Goal: Task Accomplishment & Management: Use online tool/utility

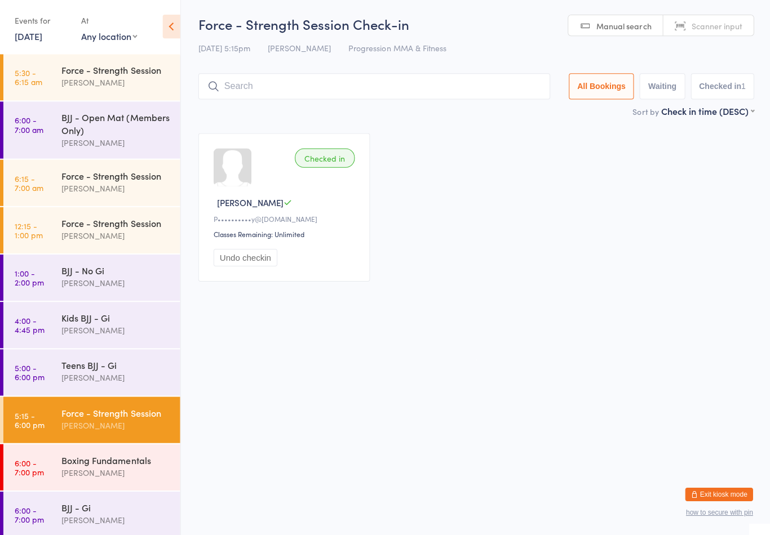
scroll to position [12, 0]
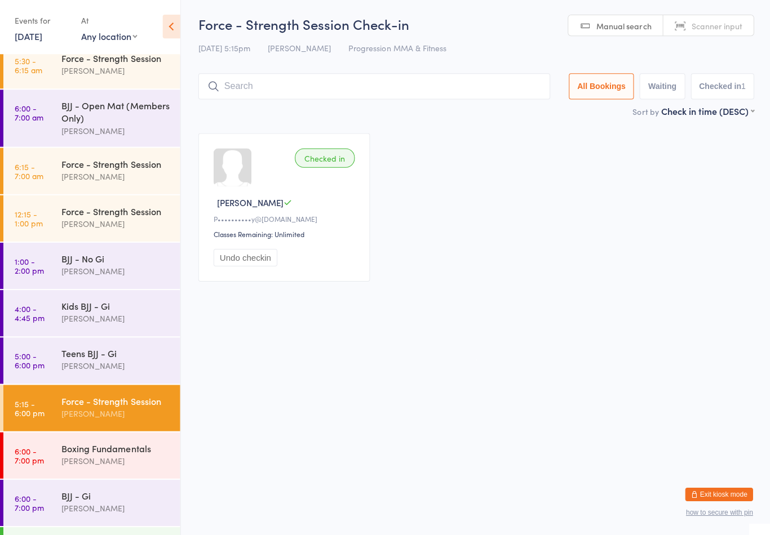
click at [362, 68] on div "Force - Strength Session Check-in [DATE] 5:15pm [PERSON_NAME] Progression MMA &…" at bounding box center [475, 61] width 554 height 90
click at [68, 468] on div "[PERSON_NAME]" at bounding box center [115, 461] width 109 height 13
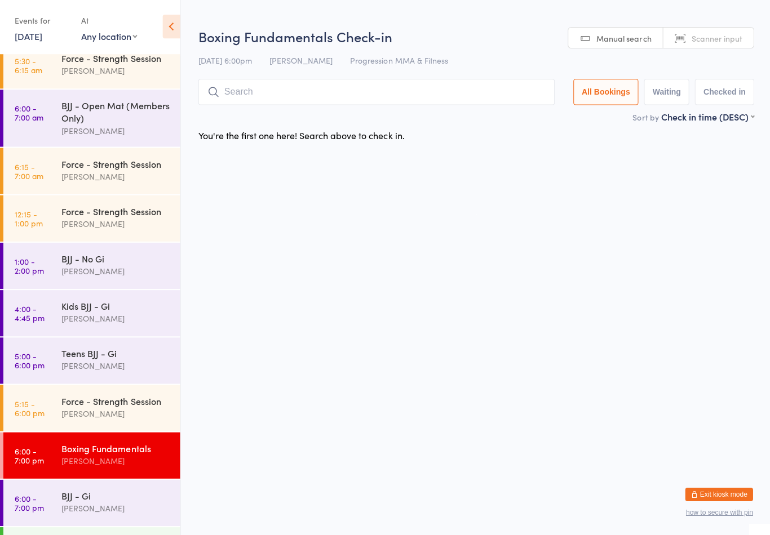
click at [286, 95] on input "search" at bounding box center [376, 93] width 356 height 26
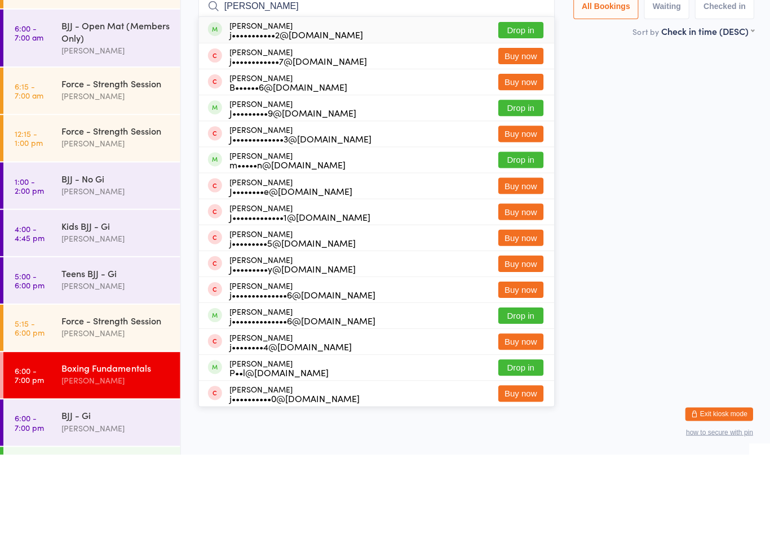
type input "[PERSON_NAME]"
click at [277, 111] on div "j•••••••••••2@[DOMAIN_NAME]" at bounding box center [296, 115] width 134 height 9
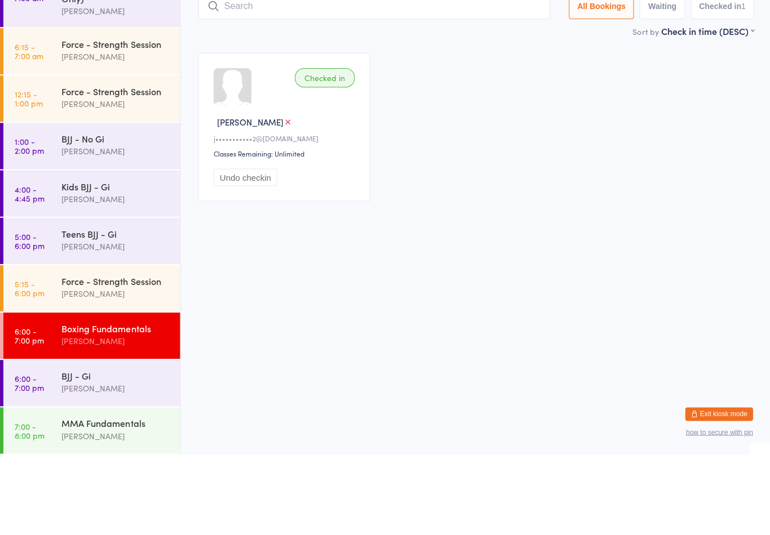
scroll to position [54, 0]
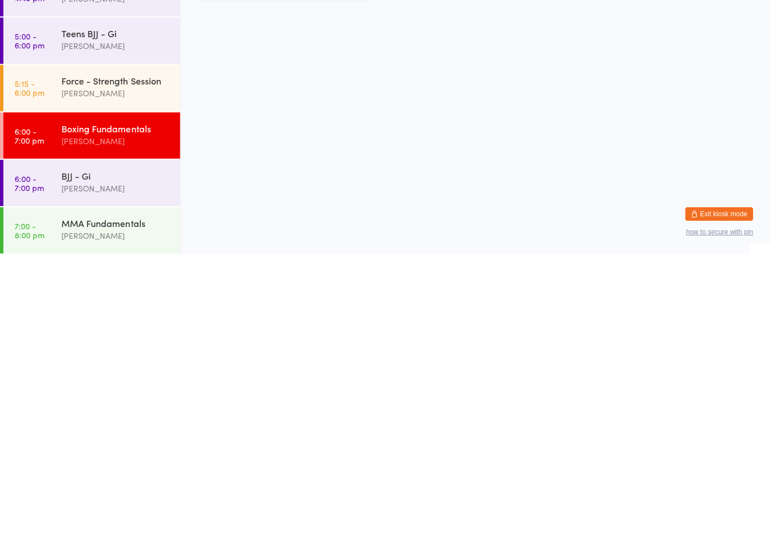
click at [109, 403] on div "Boxing Fundamentals" at bounding box center [115, 409] width 109 height 12
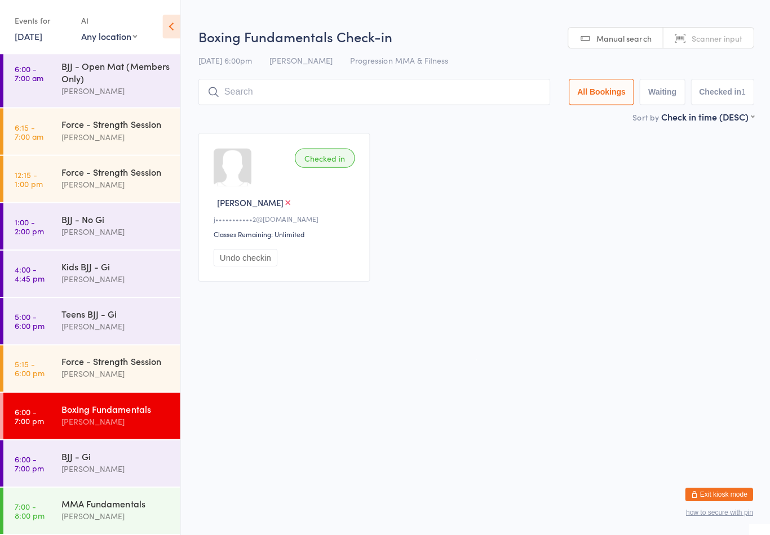
click at [257, 88] on input "search" at bounding box center [373, 93] width 351 height 26
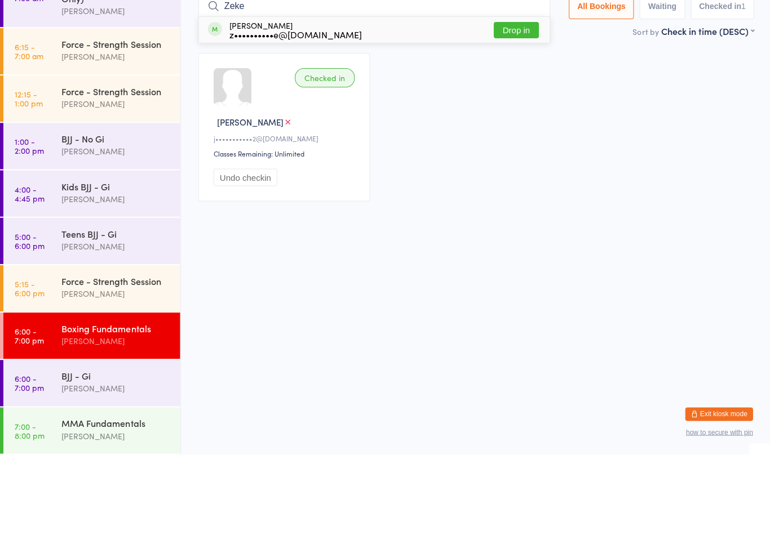
type input "Zeke"
click at [513, 103] on button "Drop in" at bounding box center [514, 111] width 45 height 16
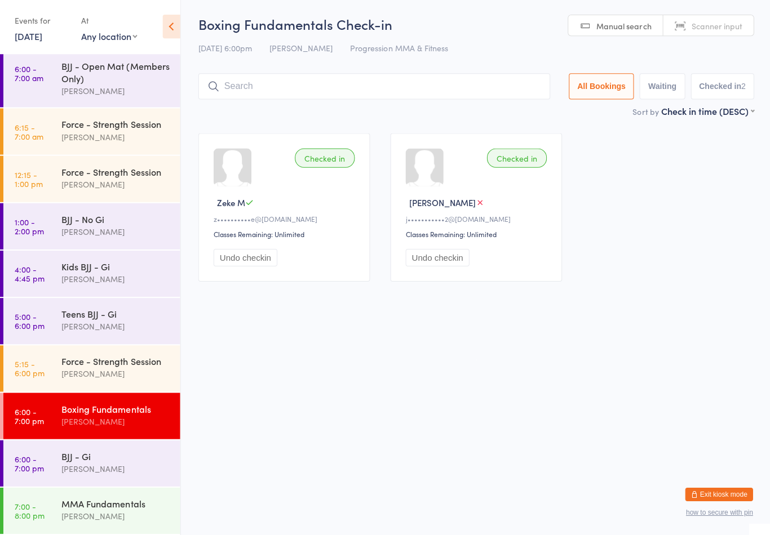
click at [88, 467] on div "[PERSON_NAME]" at bounding box center [115, 469] width 109 height 13
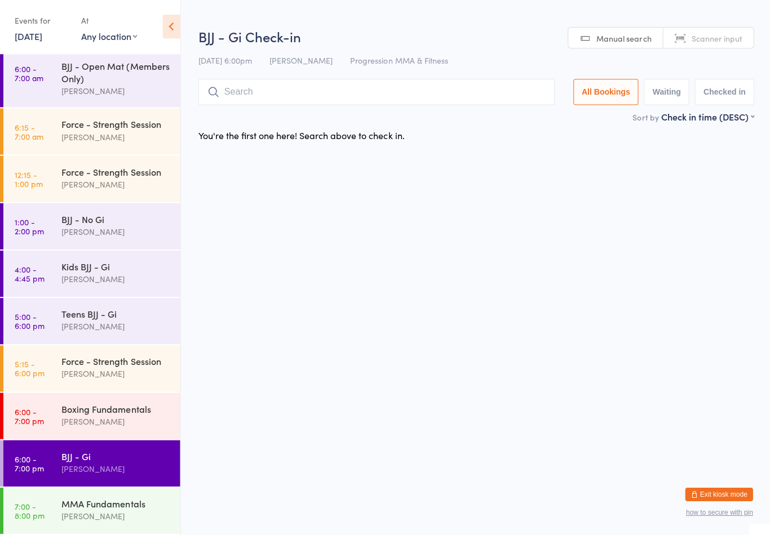
click at [345, 91] on input "search" at bounding box center [376, 93] width 356 height 26
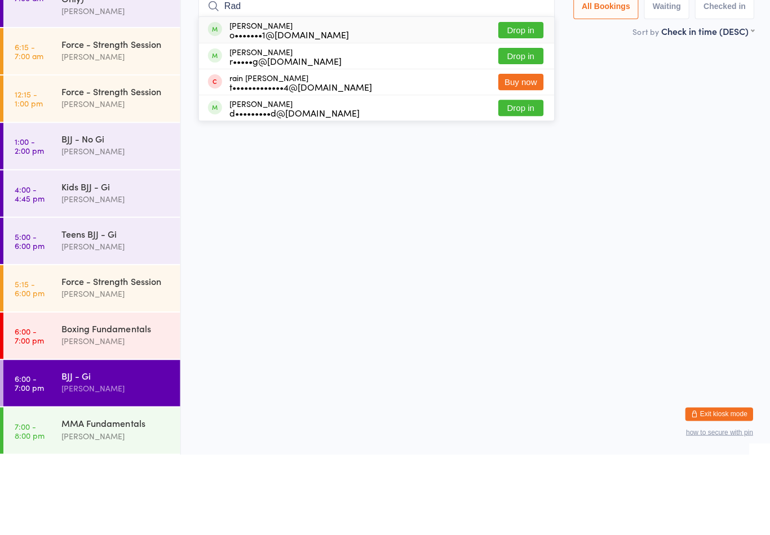
type input "Rad"
click at [521, 129] on button "Drop in" at bounding box center [519, 137] width 45 height 16
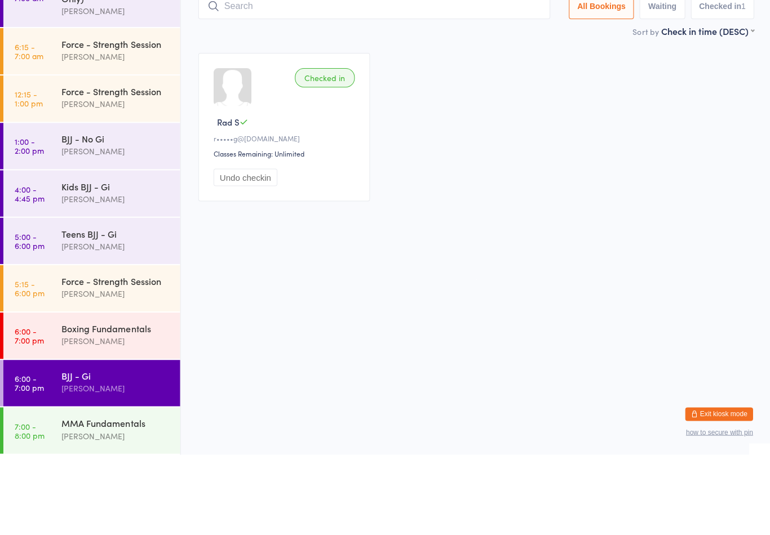
click at [572, 166] on div "Checked in Rad S r•••••g@[DOMAIN_NAME] Classes Remaining: Unlimited Undo checkin" at bounding box center [475, 208] width 575 height 168
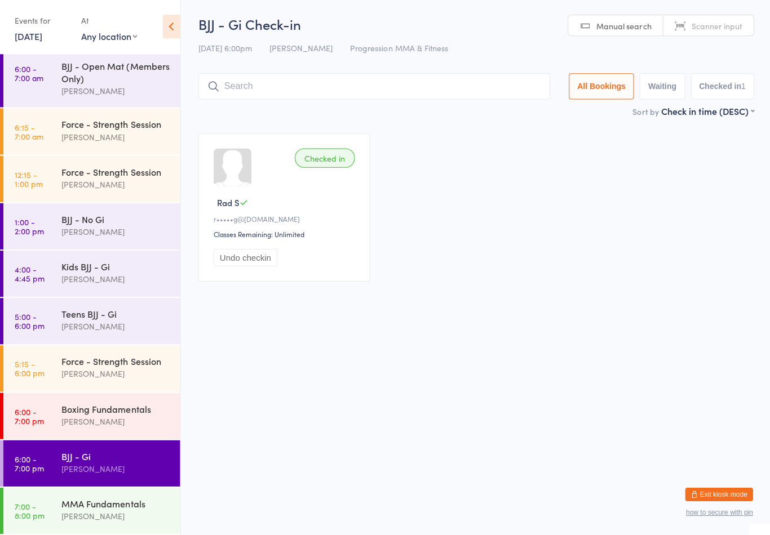
click at [119, 308] on div "Teens BJJ - Gi" at bounding box center [115, 314] width 109 height 12
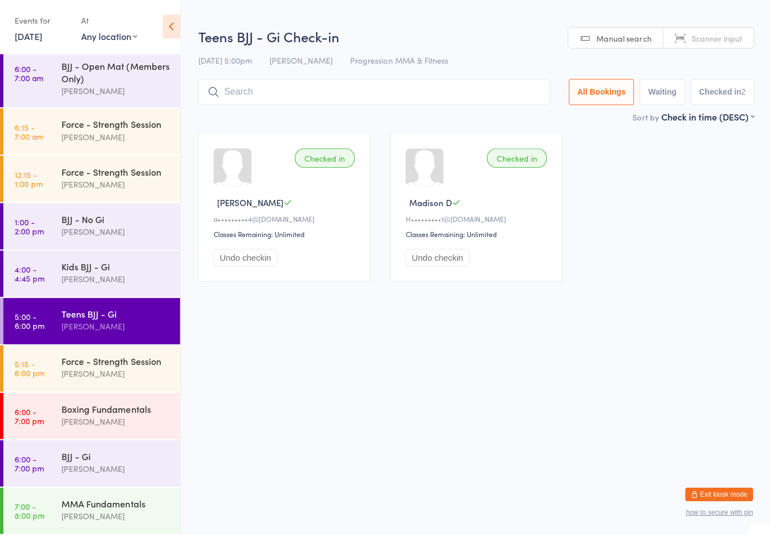
click at [379, 105] on input "search" at bounding box center [373, 93] width 351 height 26
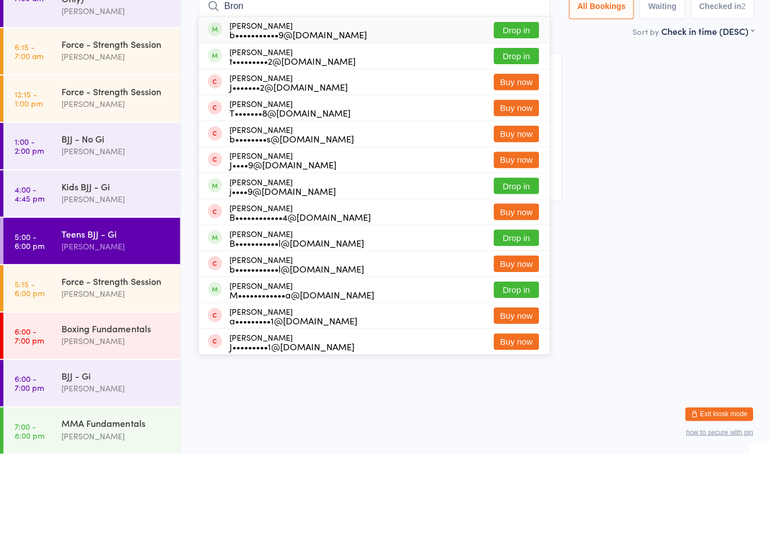
type input "Bron"
click at [521, 103] on button "Drop in" at bounding box center [514, 111] width 45 height 16
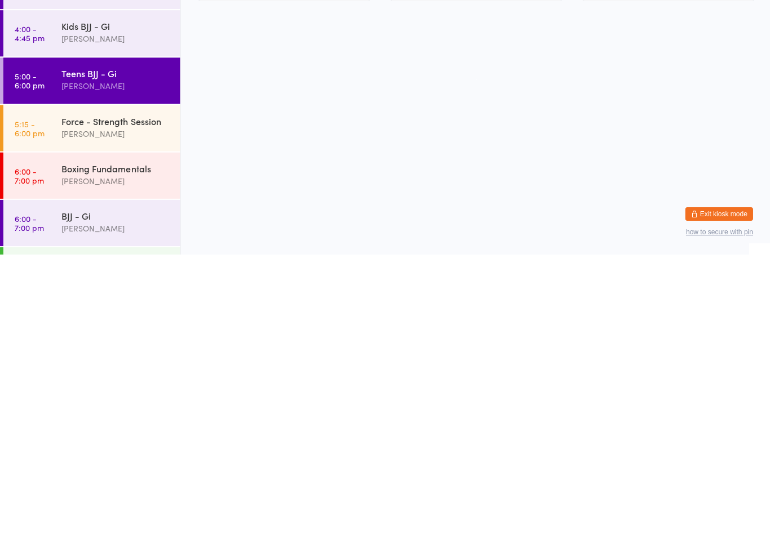
scroll to position [13, 0]
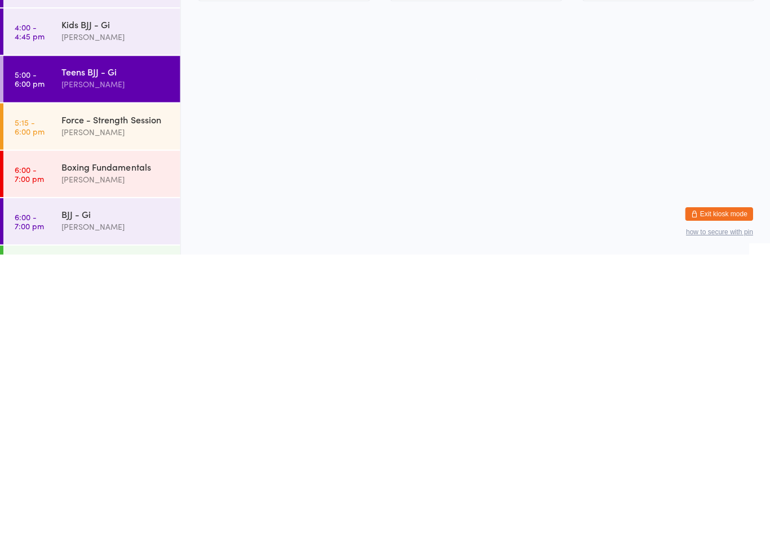
click at [128, 441] on div "Boxing Fundamentals" at bounding box center [115, 447] width 109 height 12
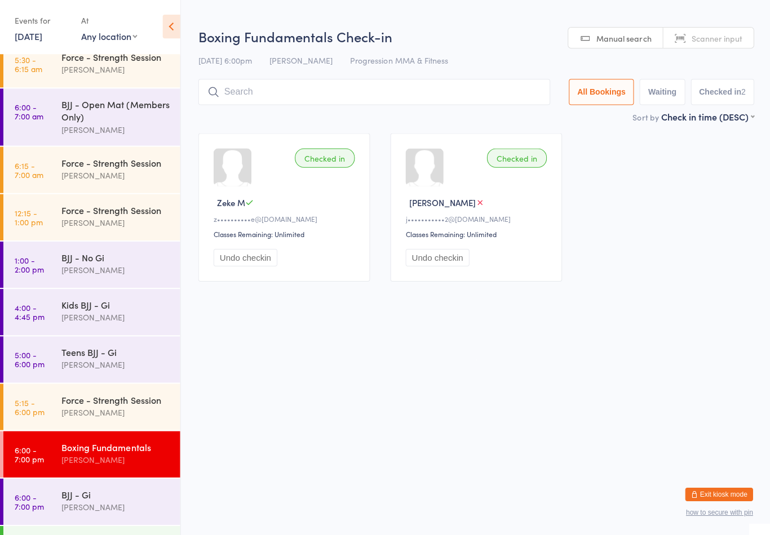
click at [301, 88] on input "search" at bounding box center [373, 93] width 351 height 26
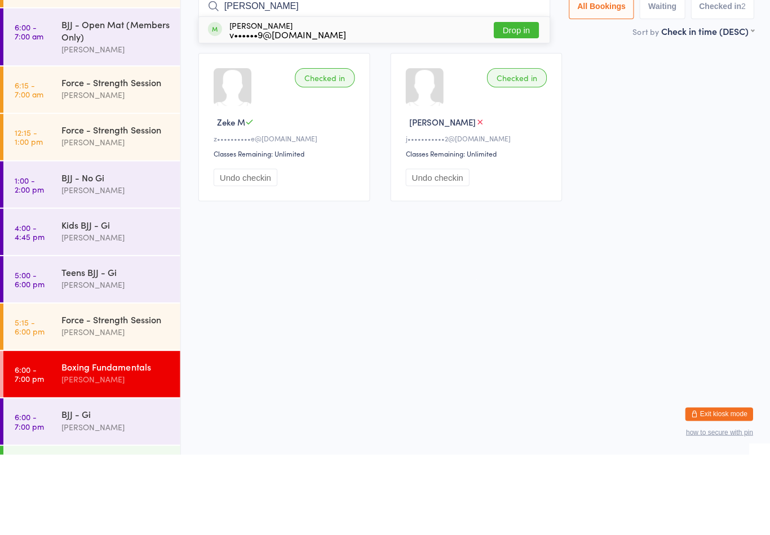
type input "[PERSON_NAME]"
click at [509, 103] on button "Drop in" at bounding box center [514, 111] width 45 height 16
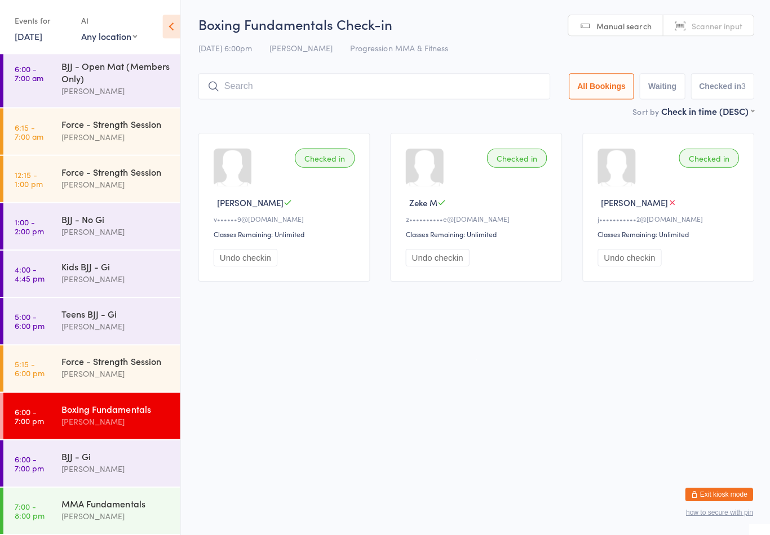
scroll to position [54, 0]
click at [123, 462] on div "BJJ - Gi" at bounding box center [115, 456] width 109 height 12
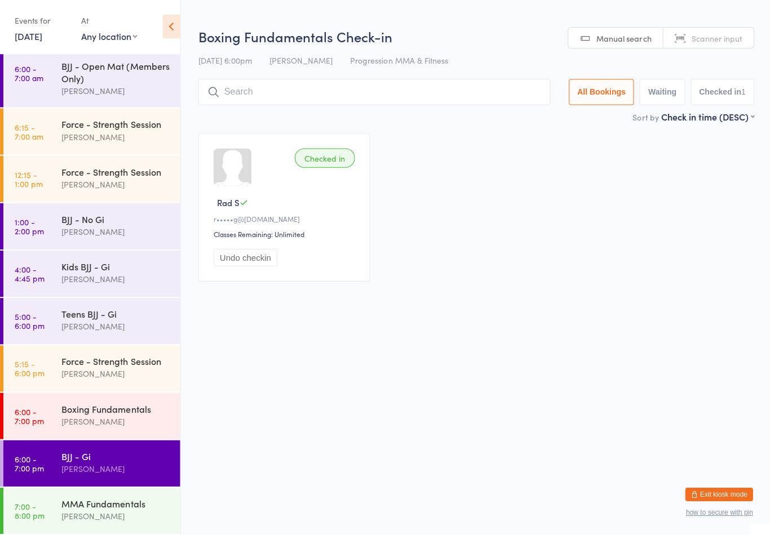
click at [366, 90] on input "search" at bounding box center [373, 93] width 351 height 26
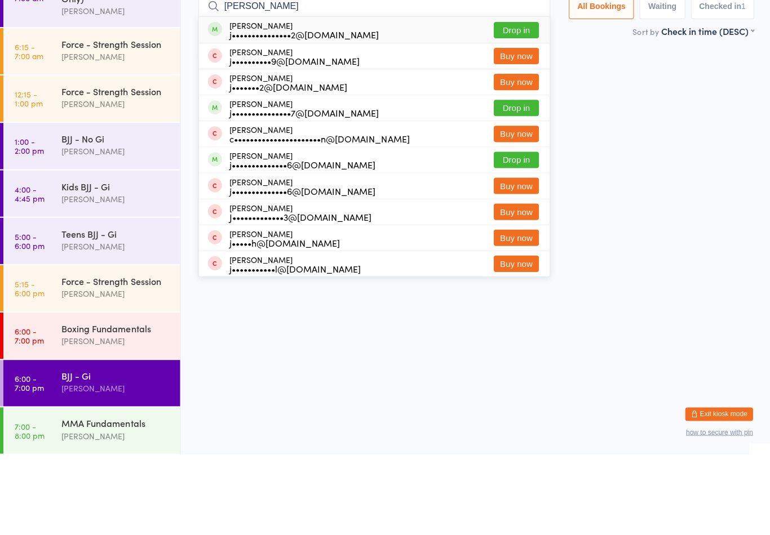
type input "[PERSON_NAME]"
click at [517, 103] on button "Drop in" at bounding box center [514, 111] width 45 height 16
